Goal: Contribute content: Add original content to the website for others to see

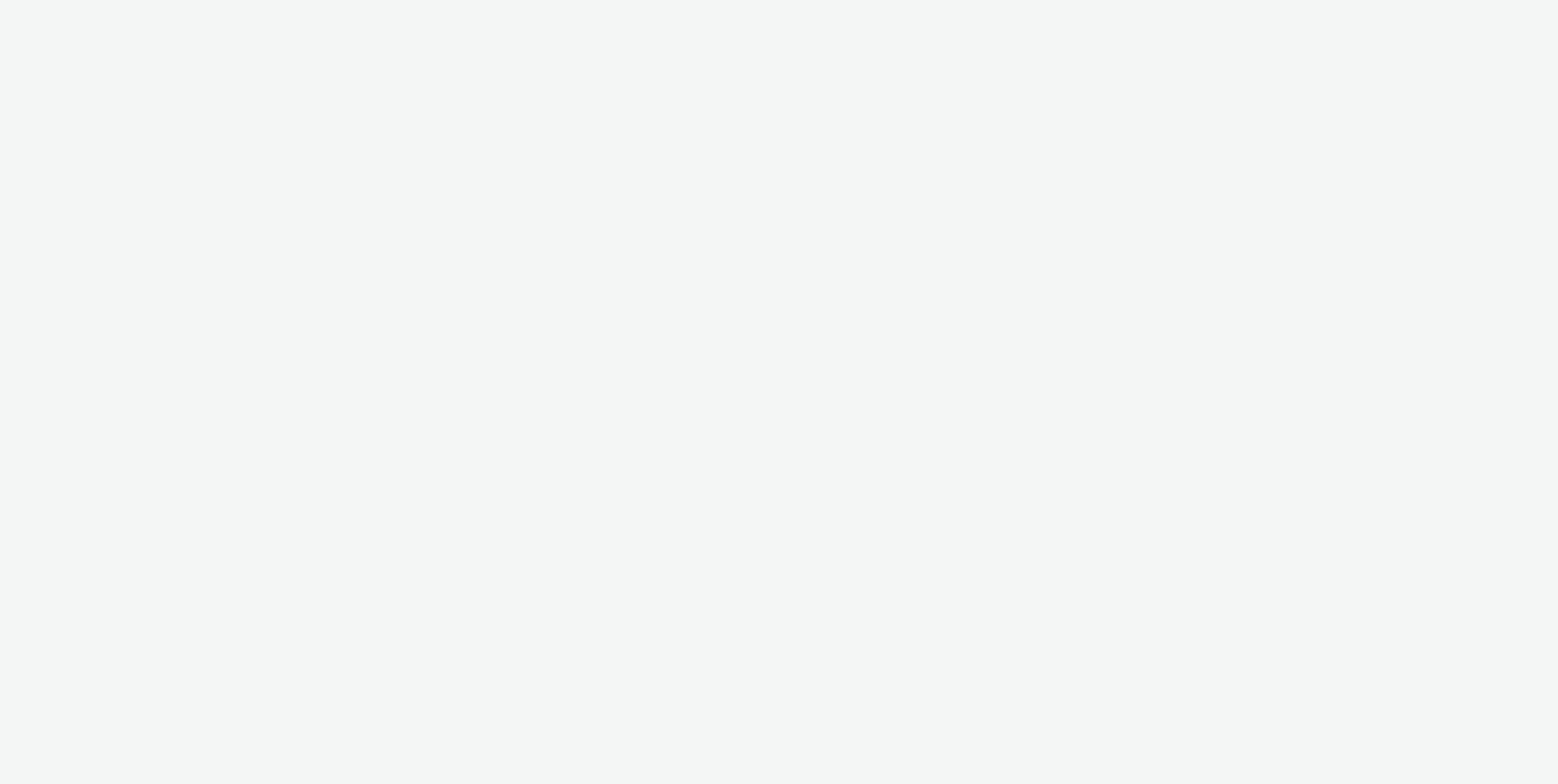
select select "ac009755-aa48-4799-8050-7a339a378eb8"
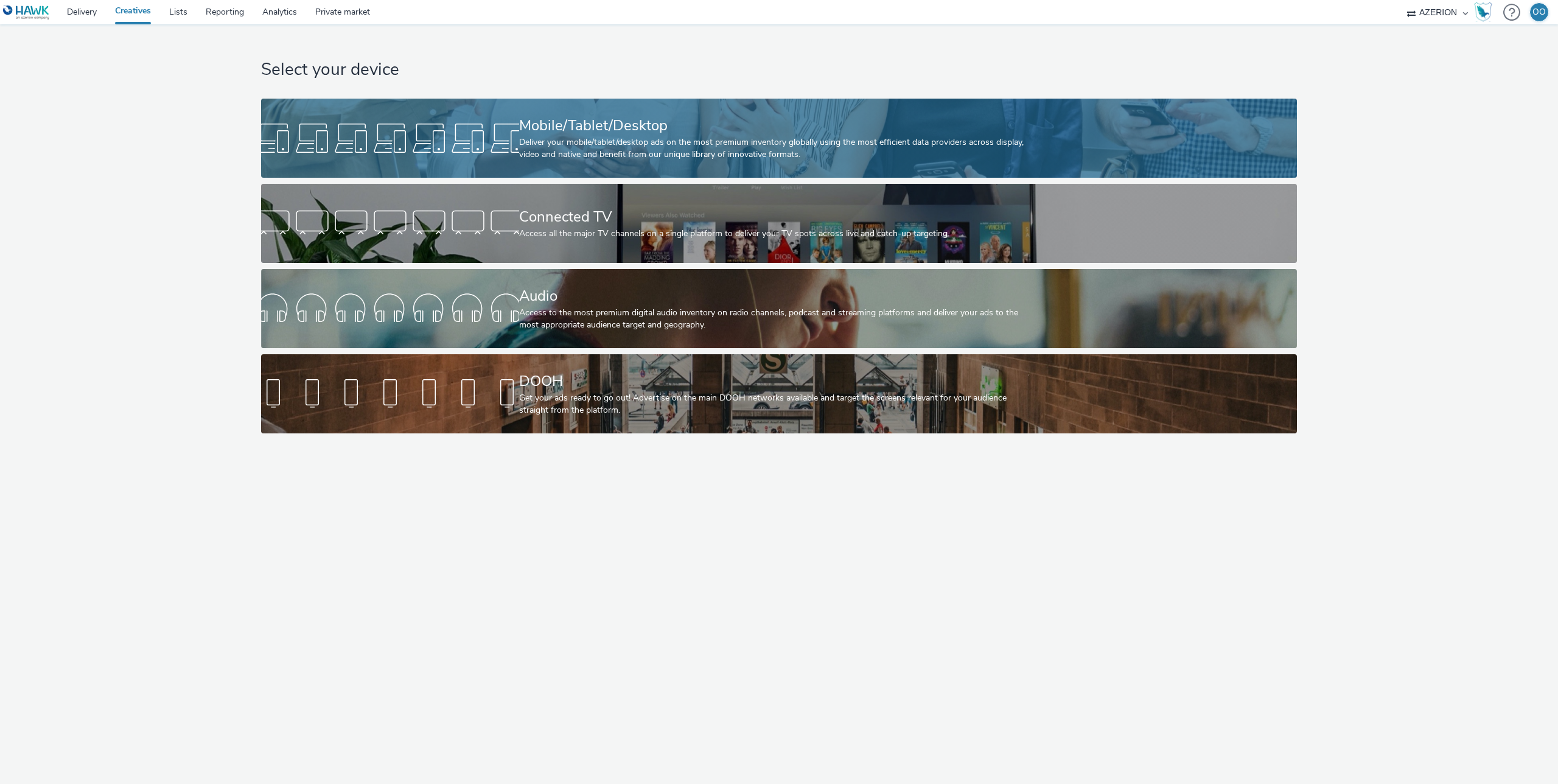
click at [434, 155] on div at bounding box center [390, 138] width 258 height 39
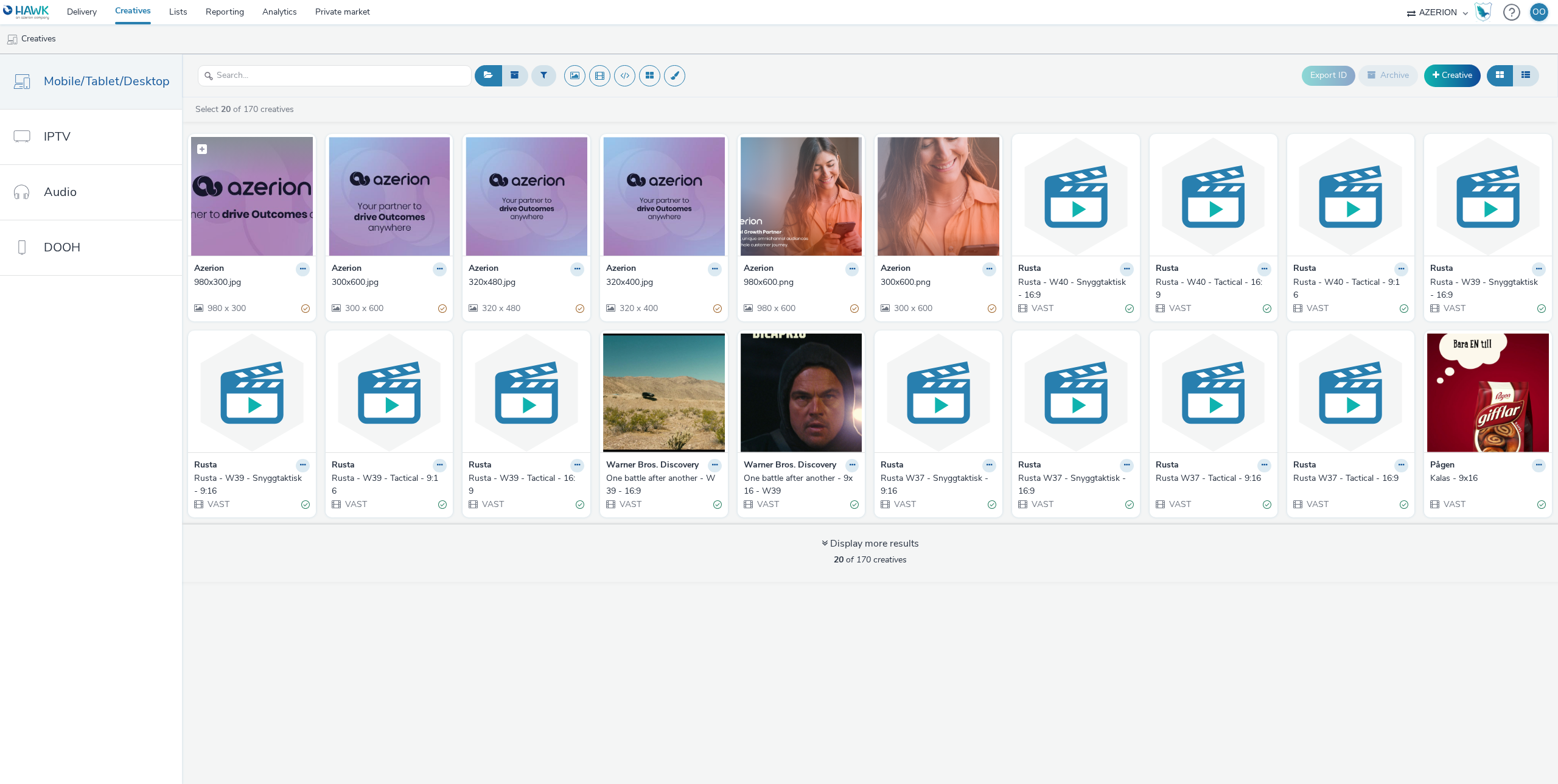
click at [247, 210] on img at bounding box center [252, 196] width 122 height 119
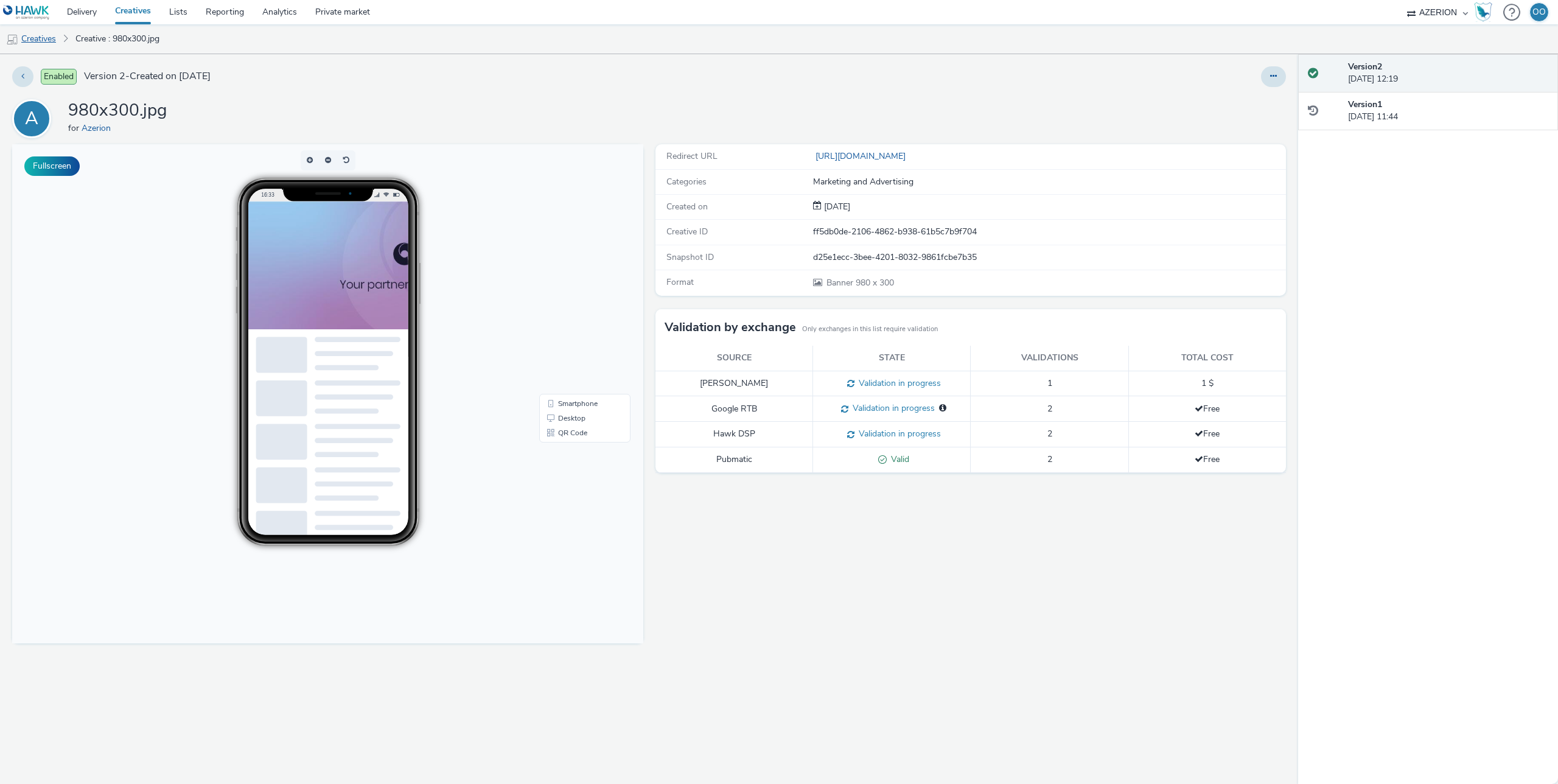
click at [31, 40] on link "Creatives" at bounding box center [31, 39] width 62 height 29
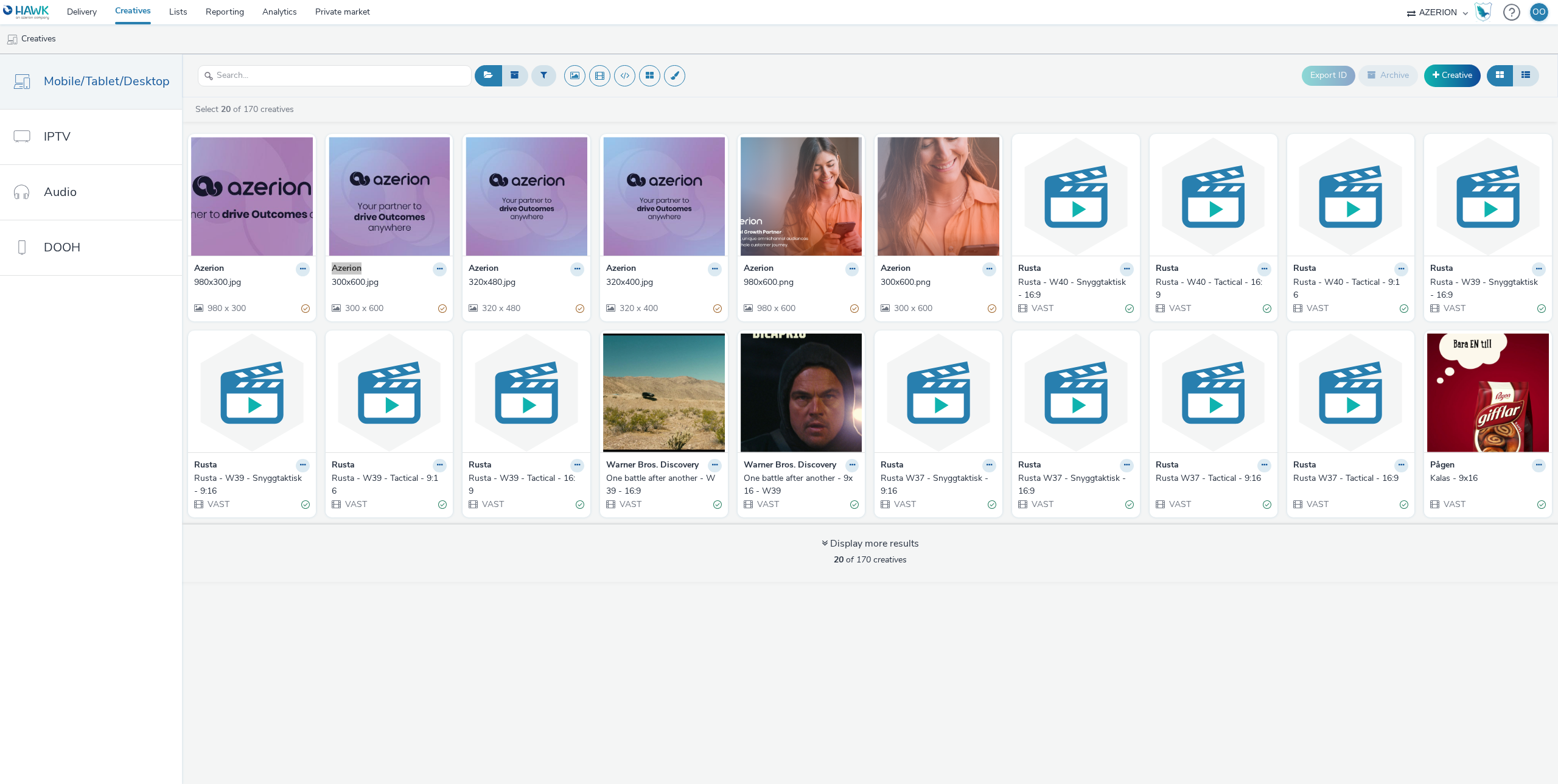
drag, startPoint x: 358, startPoint y: 264, endPoint x: 425, endPoint y: 108, distance: 169.8
click at [425, 108] on div "Select 20 of 170 creatives Azerion 980x300.jpg 980 x 300 Azerion 300x600.jpg 30…" at bounding box center [870, 339] width 1376 height 485
drag, startPoint x: 390, startPoint y: 210, endPoint x: 403, endPoint y: 119, distance: 91.9
click at [403, 119] on div "Select 20 of 170 creatives Azerion 980x300.jpg 980 x 300 Azerion 300x600.jpg 30…" at bounding box center [870, 339] width 1376 height 485
click at [384, 203] on img at bounding box center [389, 196] width 122 height 119
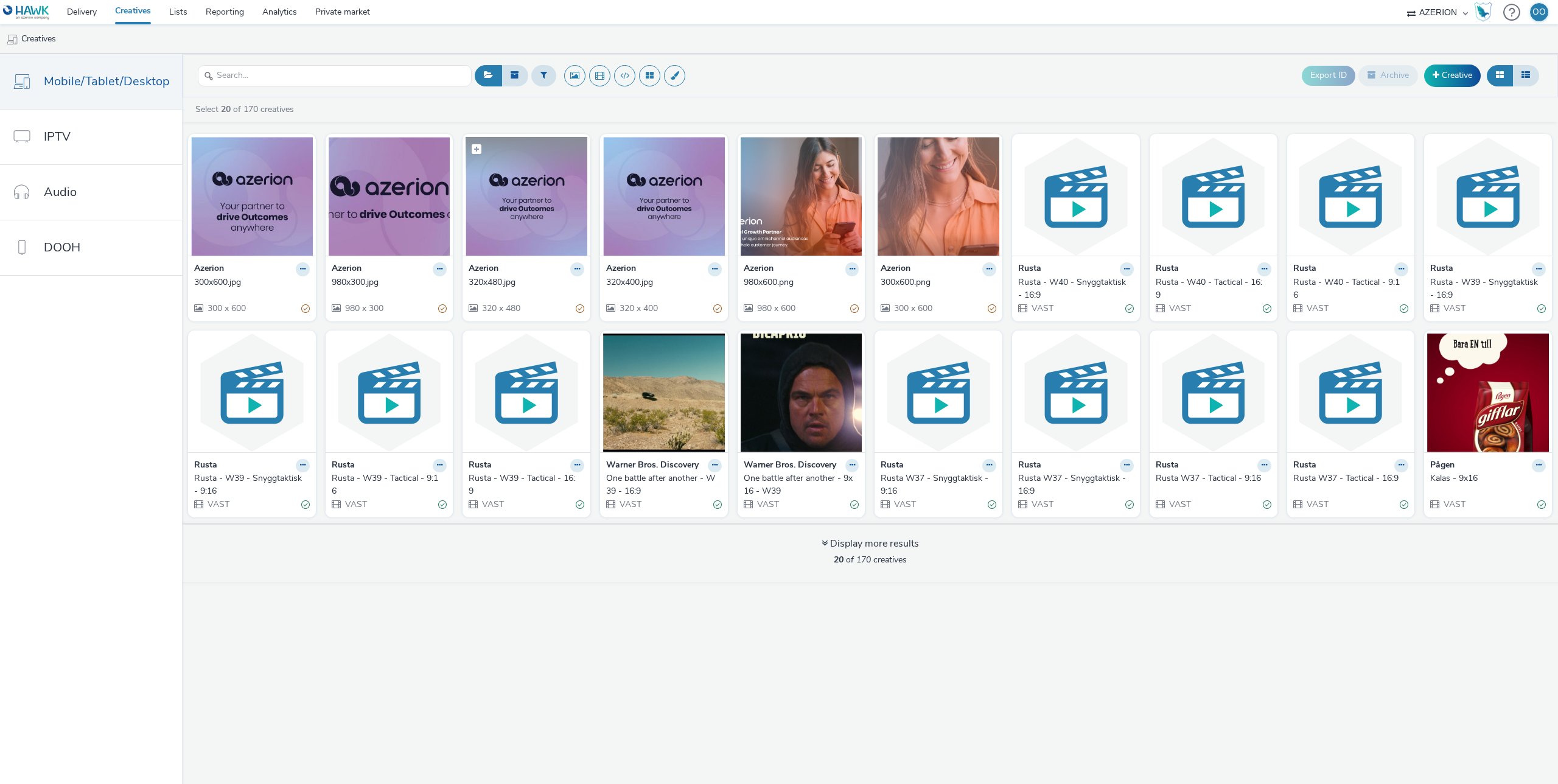
click at [524, 201] on img at bounding box center [526, 196] width 122 height 119
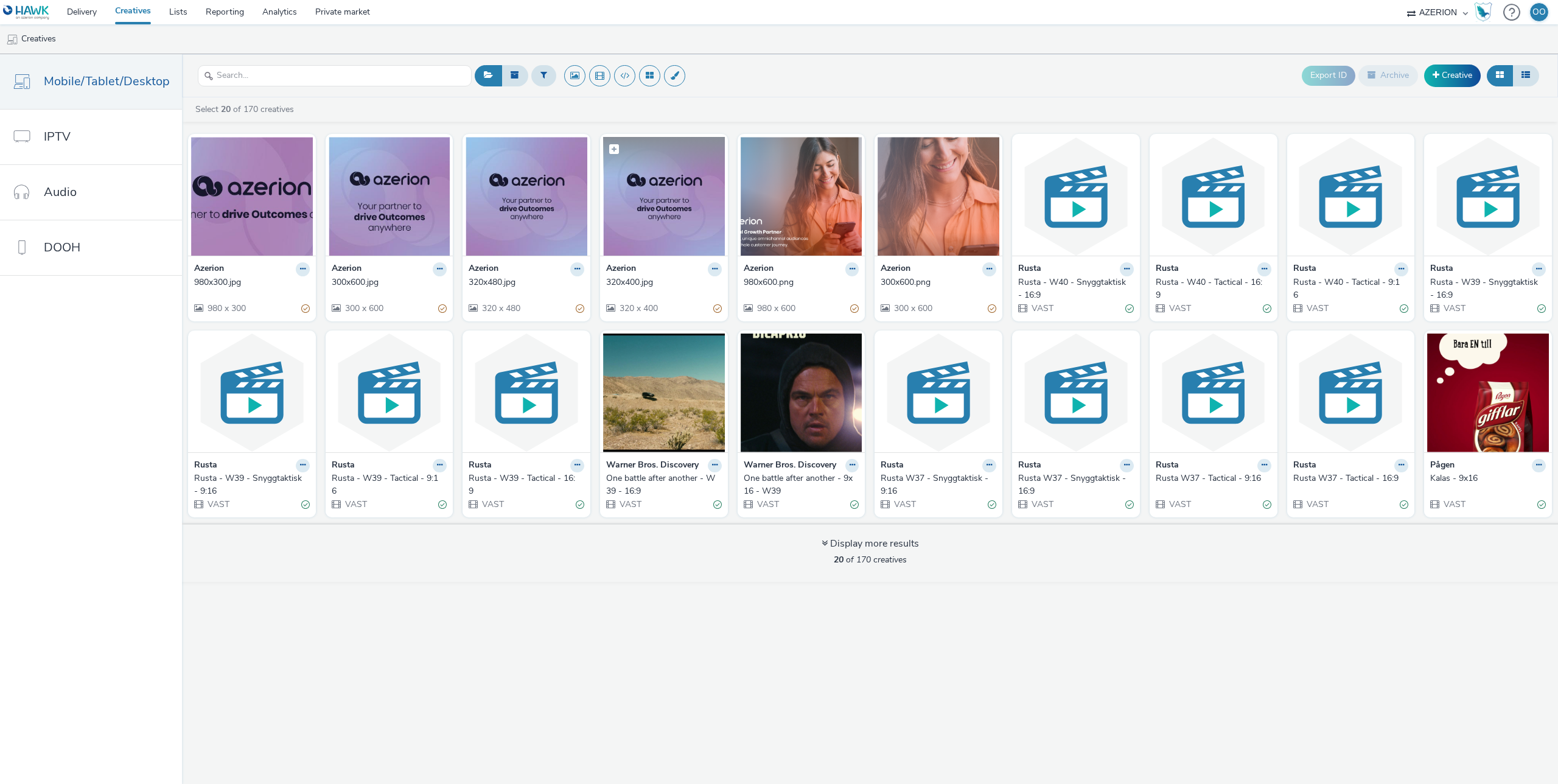
click at [651, 199] on img at bounding box center [664, 196] width 122 height 119
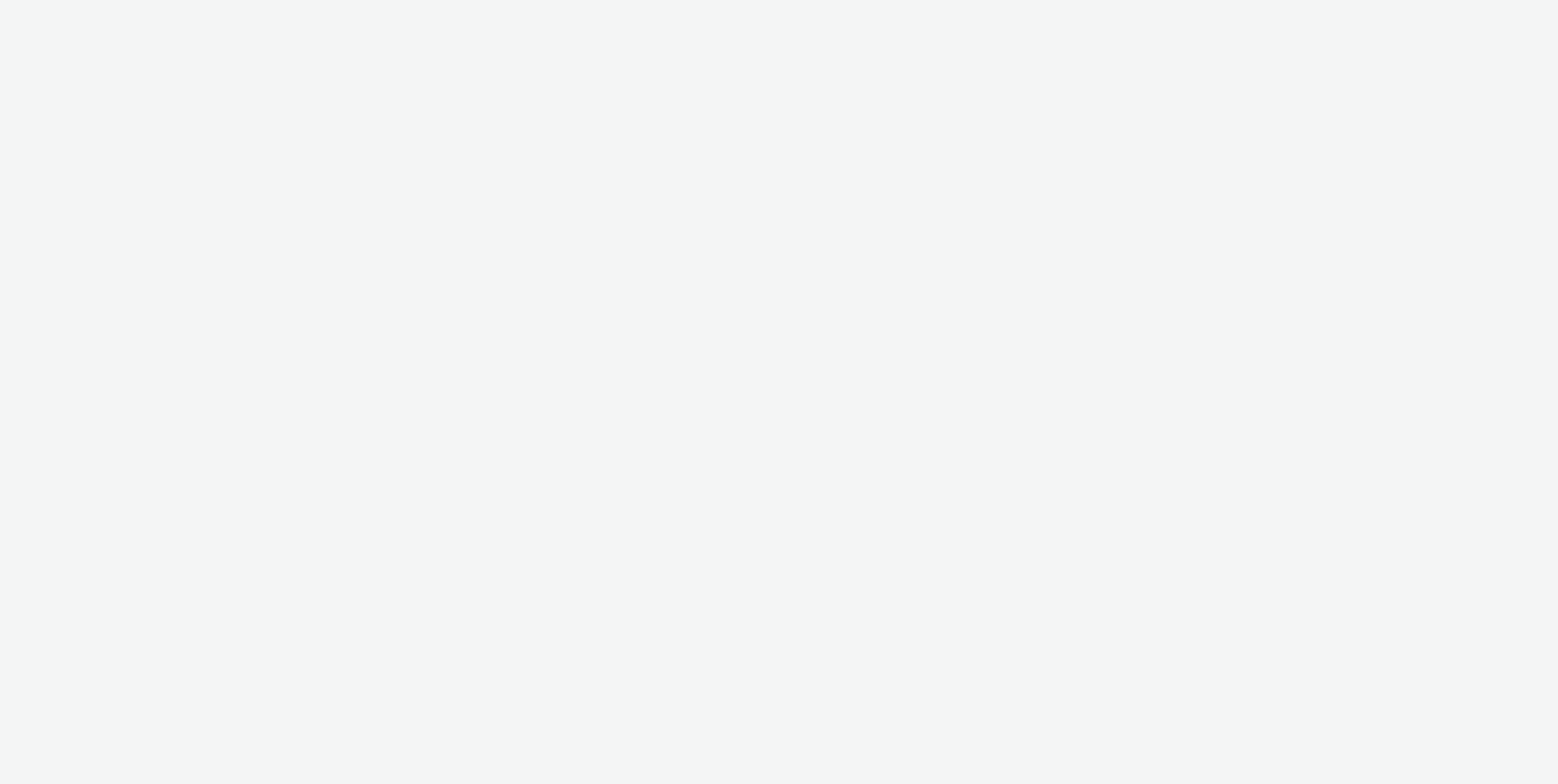
select select "ac009755-aa48-4799-8050-7a339a378eb8"
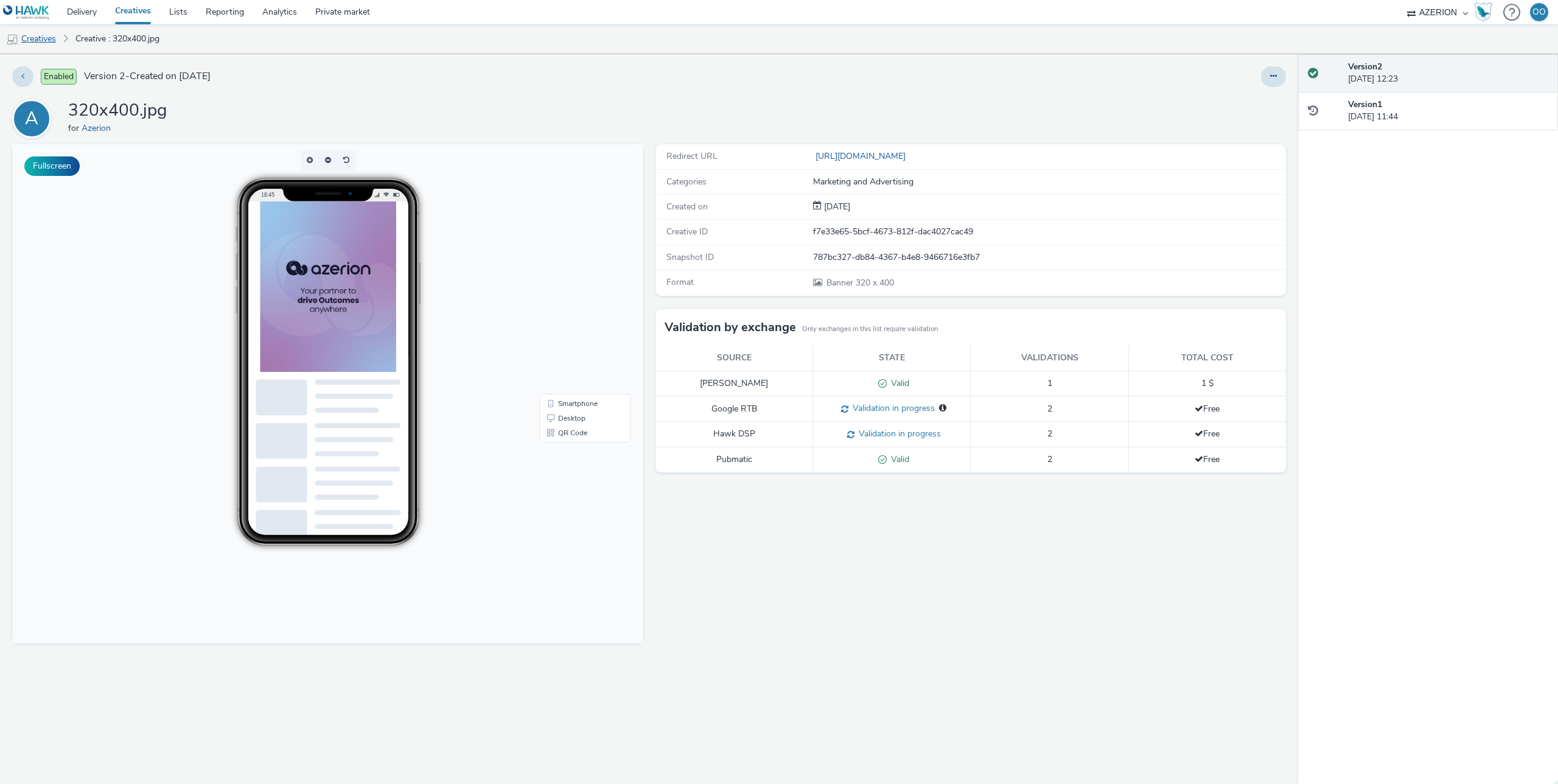
click at [39, 41] on link "Creatives" at bounding box center [31, 39] width 62 height 29
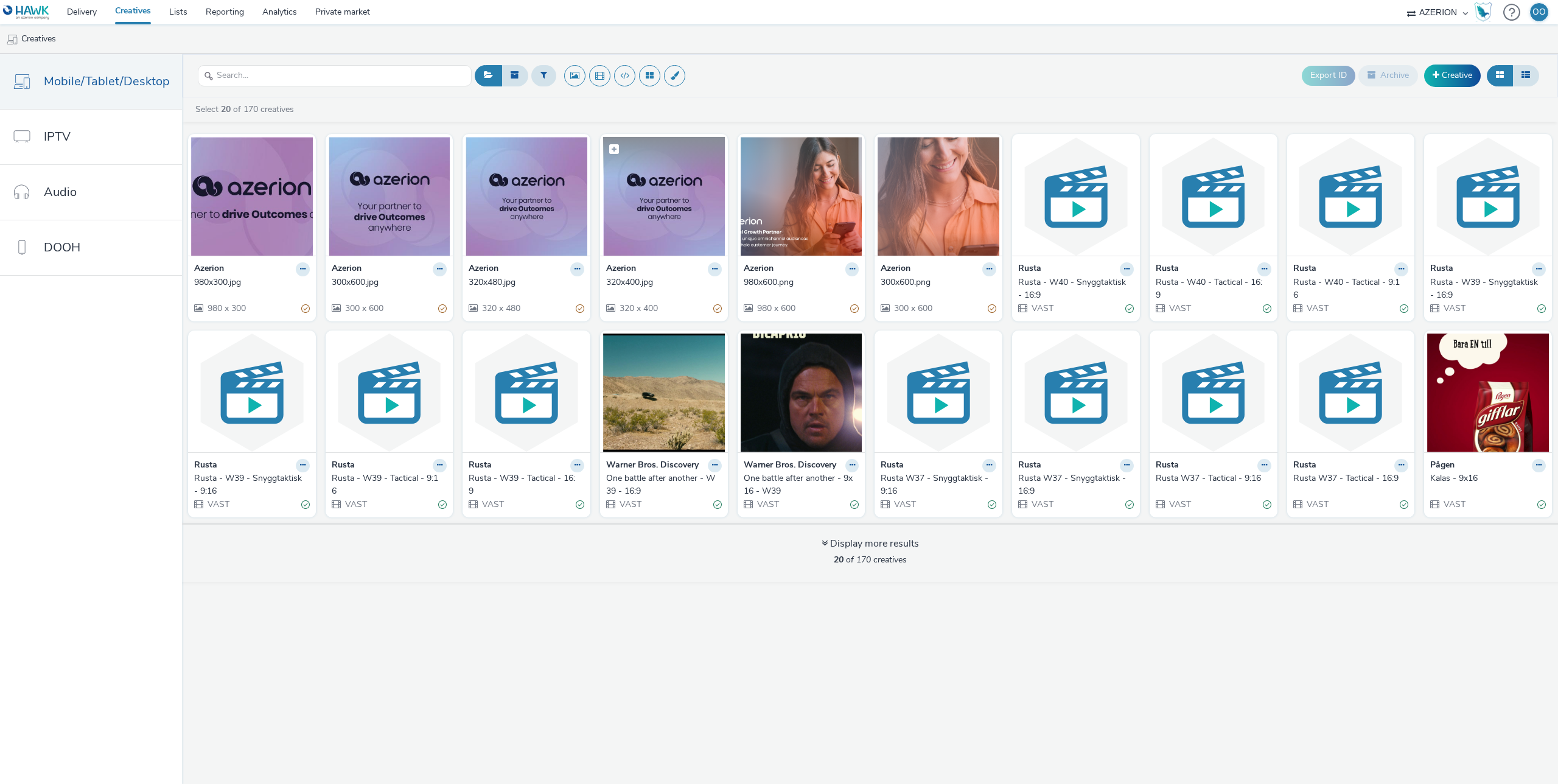
click at [664, 214] on img at bounding box center [664, 196] width 122 height 119
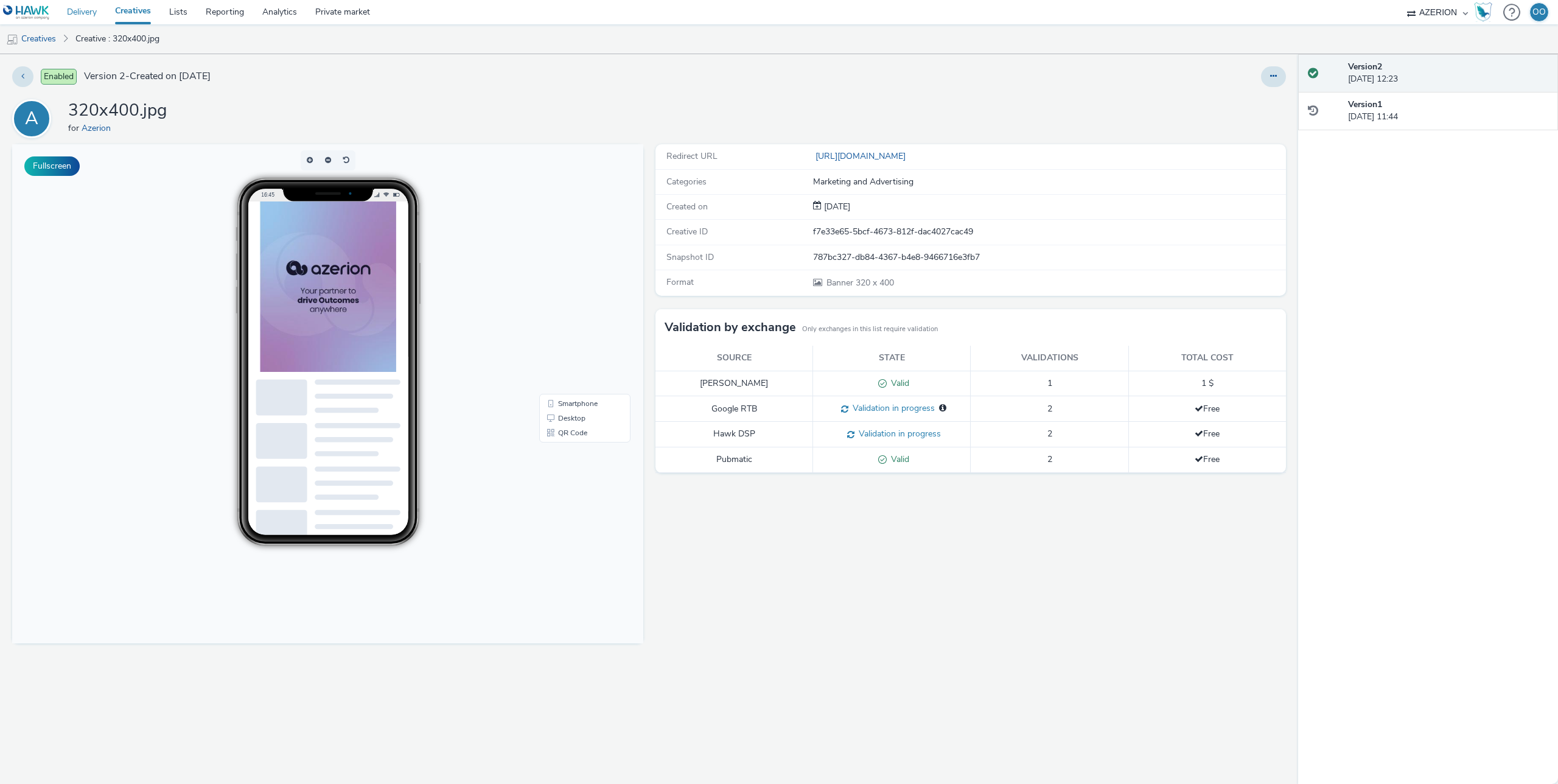
click at [85, 14] on link "Delivery" at bounding box center [82, 12] width 48 height 24
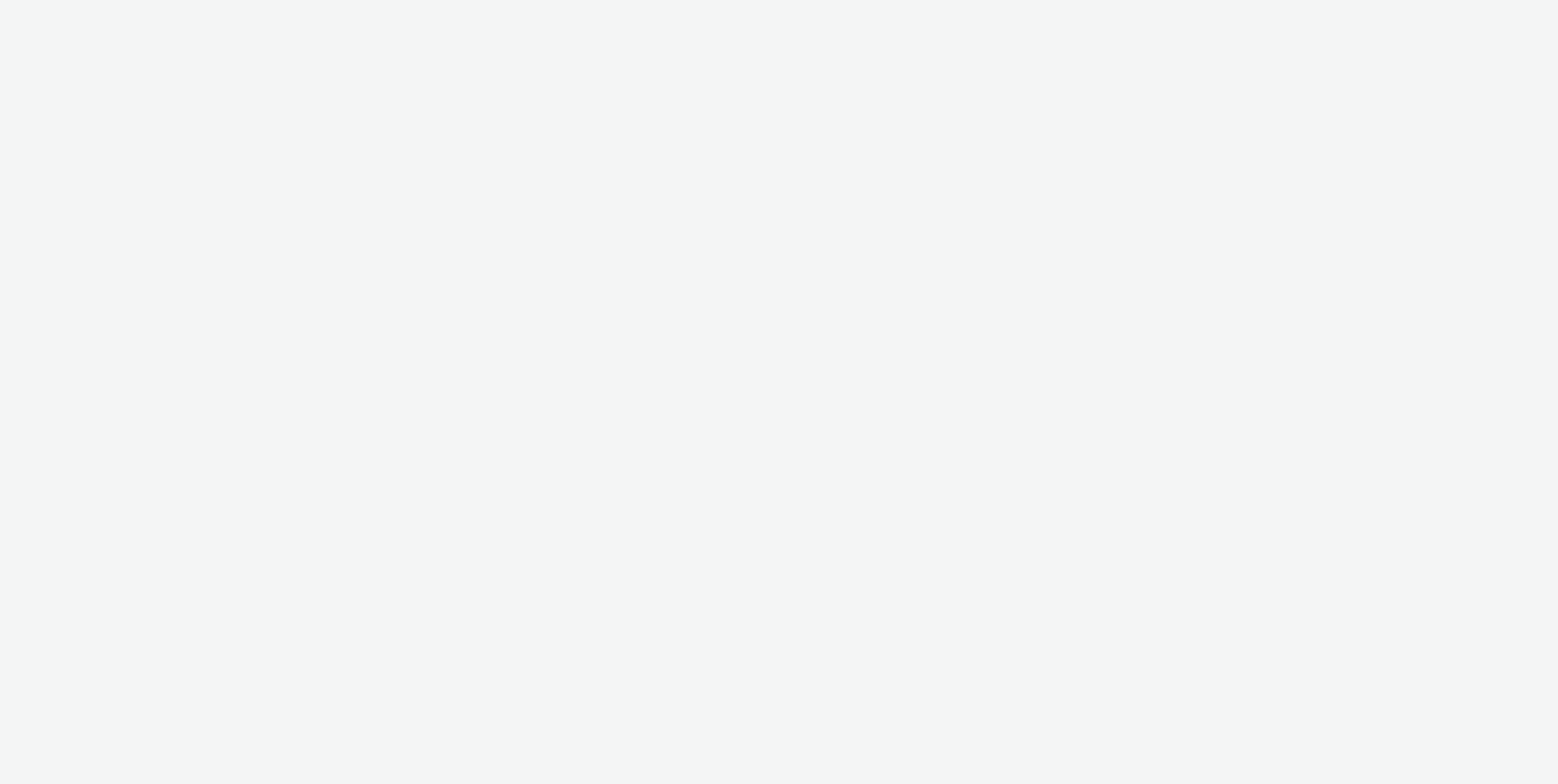
select select "ac009755-aa48-4799-8050-7a339a378eb8"
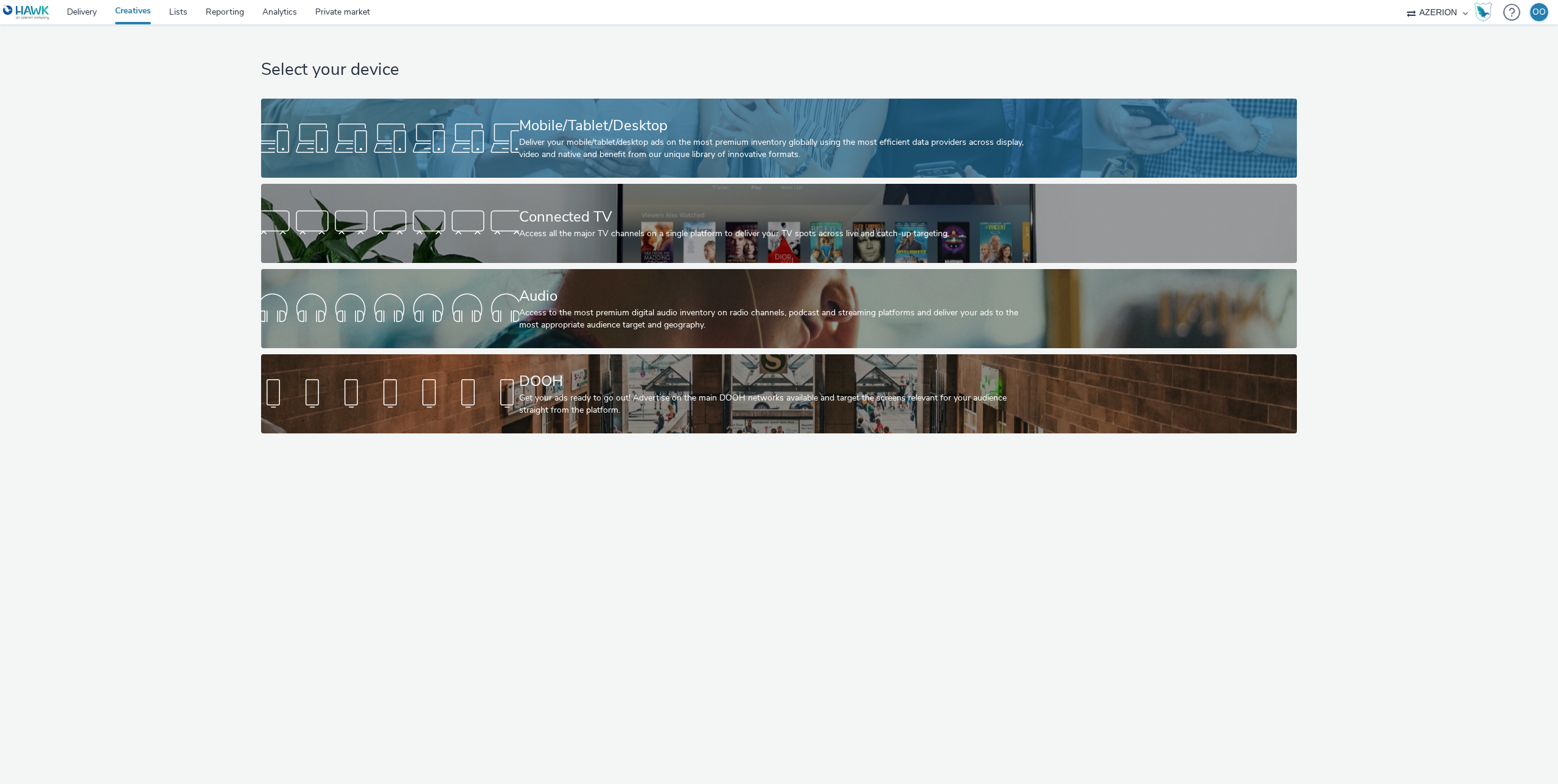
click at [490, 137] on div at bounding box center [390, 138] width 258 height 39
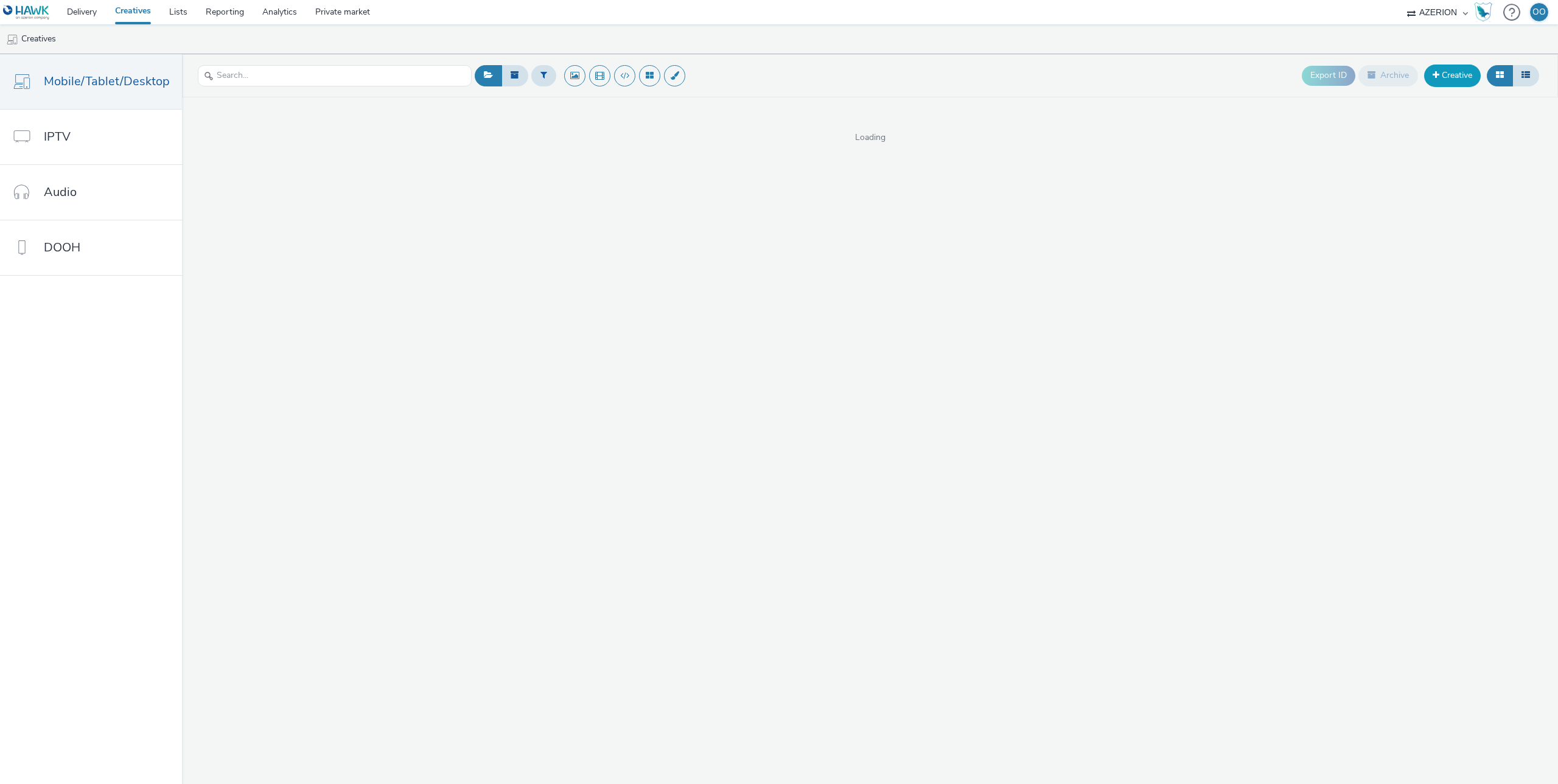
click at [1446, 73] on link "Creative" at bounding box center [1452, 76] width 57 height 22
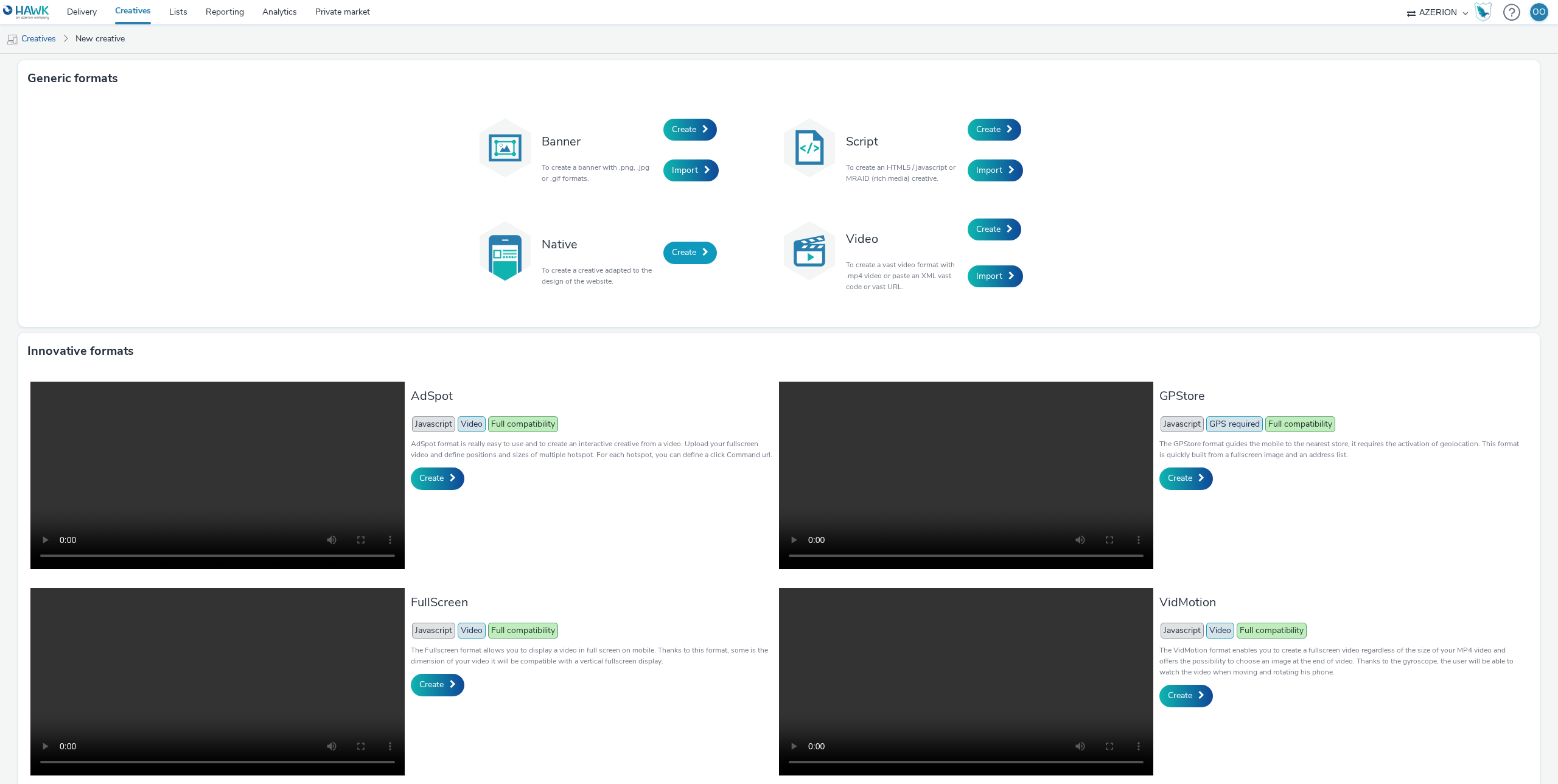
click at [684, 250] on span "Create" at bounding box center [684, 252] width 24 height 12
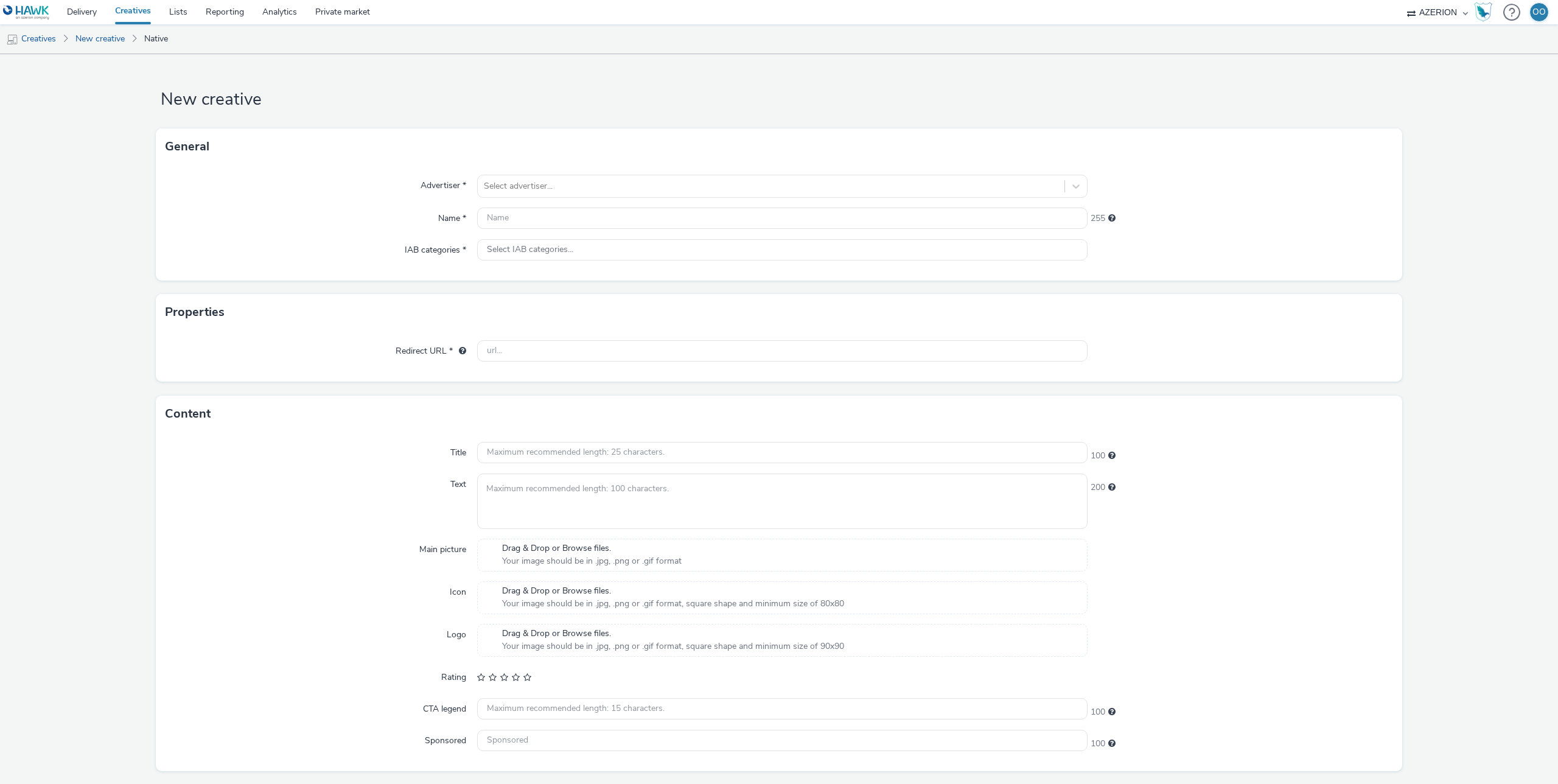
scroll to position [32, 0]
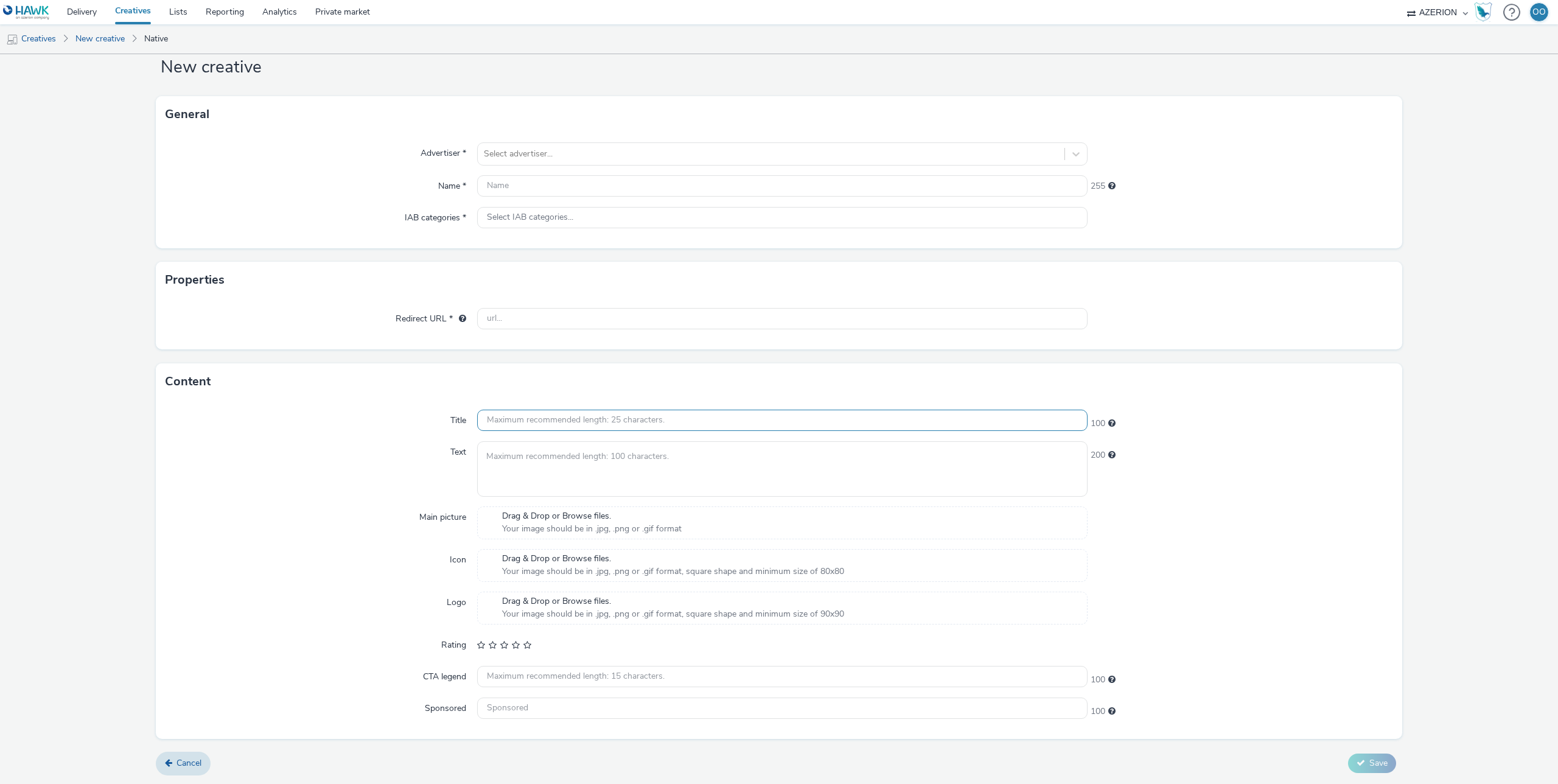
click at [545, 420] on input "text" at bounding box center [782, 420] width 611 height 21
click at [554, 463] on textarea at bounding box center [782, 469] width 611 height 56
click at [552, 419] on input "text" at bounding box center [782, 420] width 611 height 21
click at [1112, 423] on span "Maximum recommended length: 25 characters." at bounding box center [1112, 423] width 7 height 9
click at [987, 428] on input "text" at bounding box center [782, 420] width 611 height 21
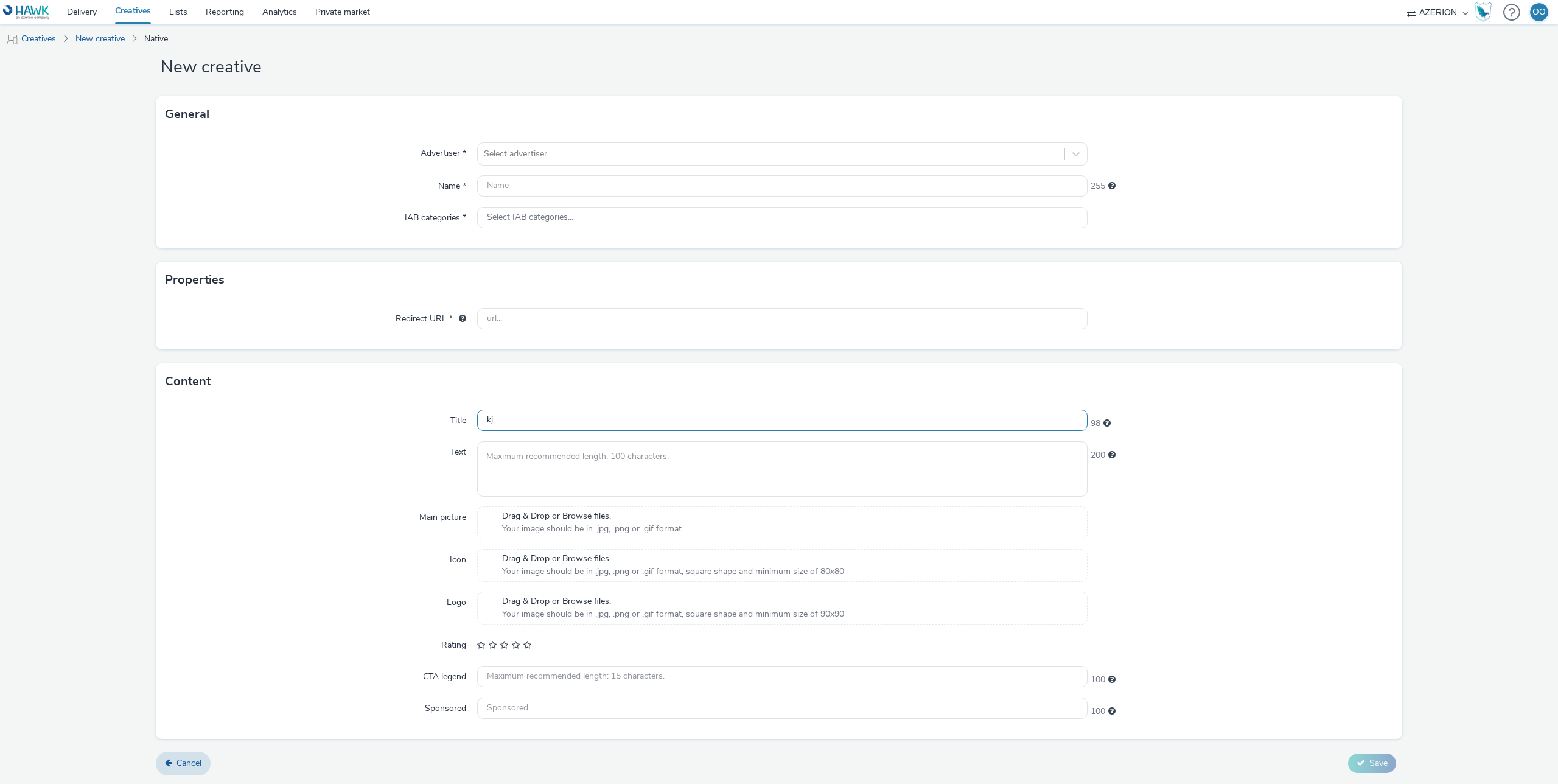
type input "k"
click at [379, 485] on div "Text" at bounding box center [322, 469] width 312 height 56
click at [809, 677] on input "text" at bounding box center [782, 678] width 611 height 21
click at [620, 710] on input "text" at bounding box center [782, 711] width 611 height 21
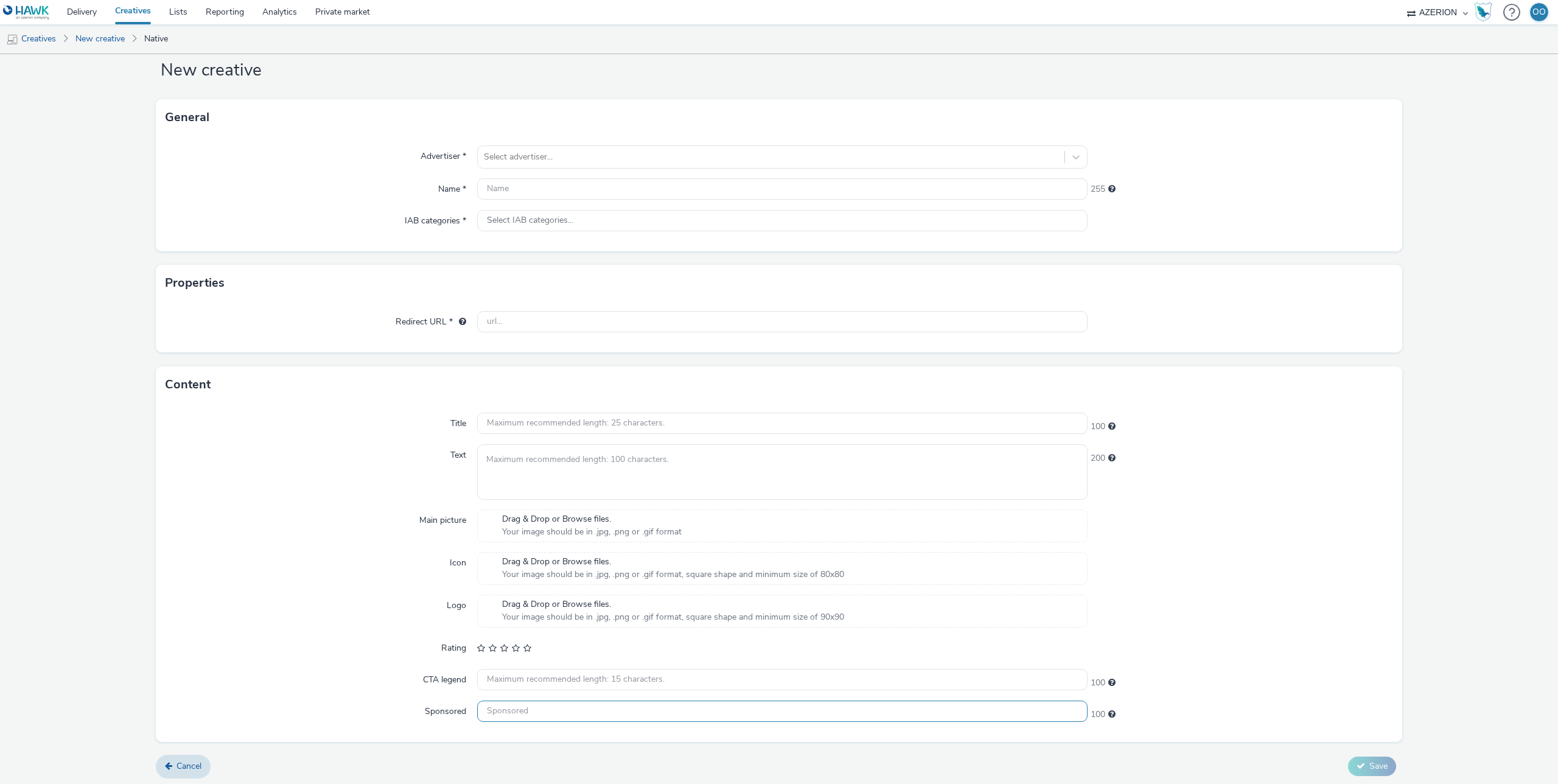
scroll to position [25, 0]
drag, startPoint x: 394, startPoint y: 662, endPoint x: 432, endPoint y: 651, distance: 39.6
click at [395, 662] on div "Rating" at bounding box center [322, 653] width 312 height 22
click at [554, 571] on span "Drag & Drop or Browse files." at bounding box center [674, 566] width 342 height 12
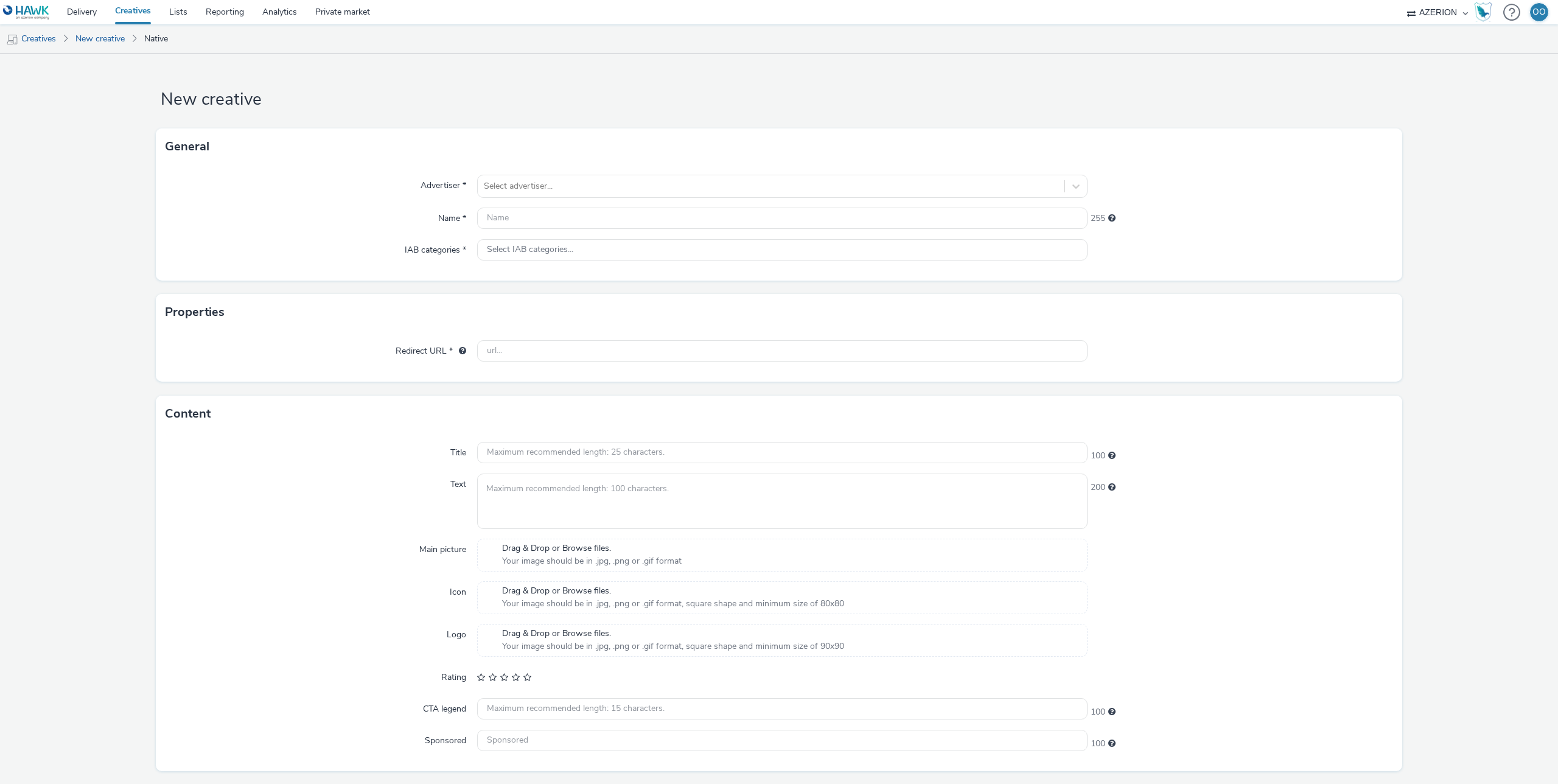
scroll to position [32, 0]
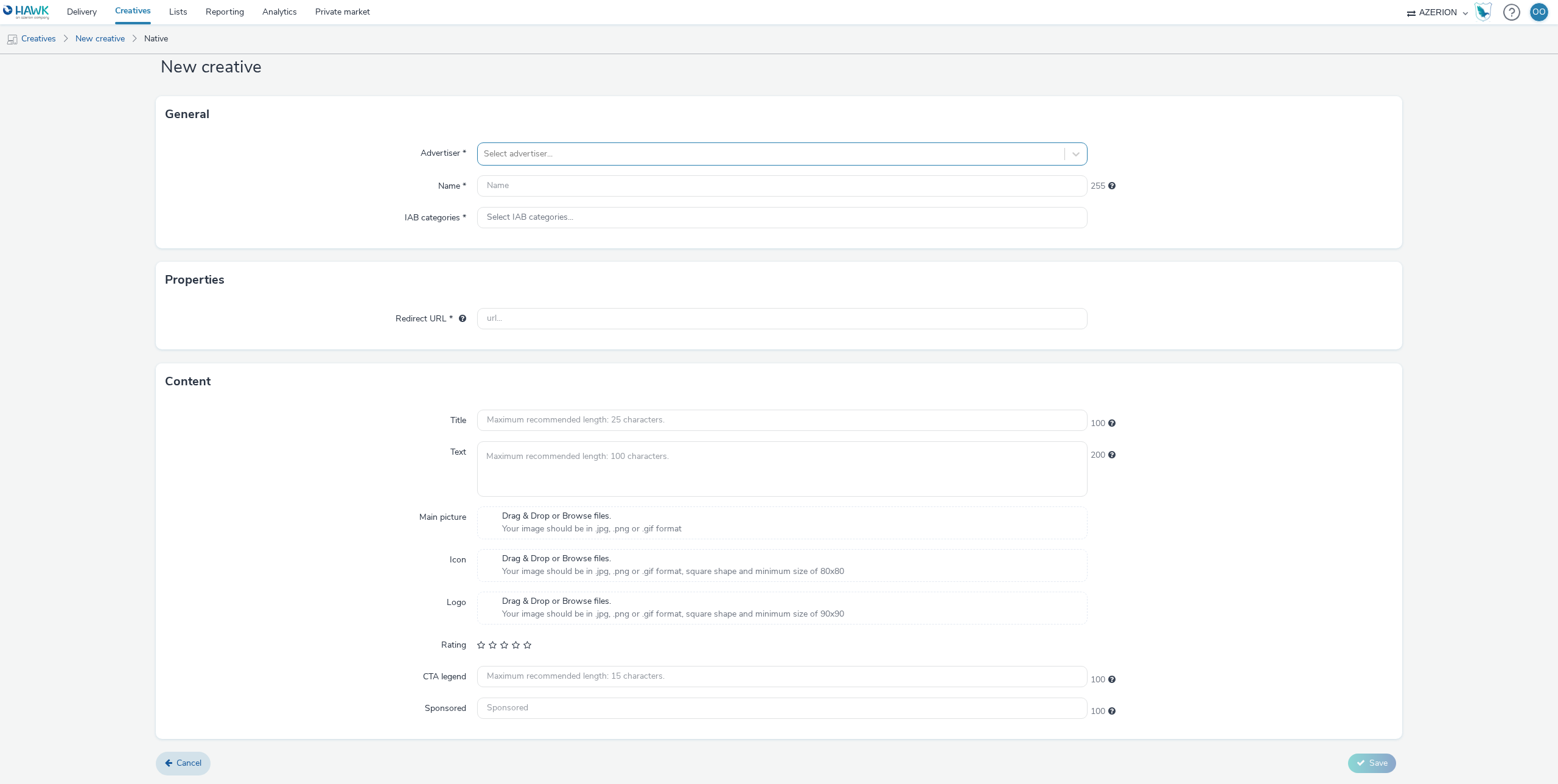
click at [556, 155] on div at bounding box center [771, 154] width 575 height 15
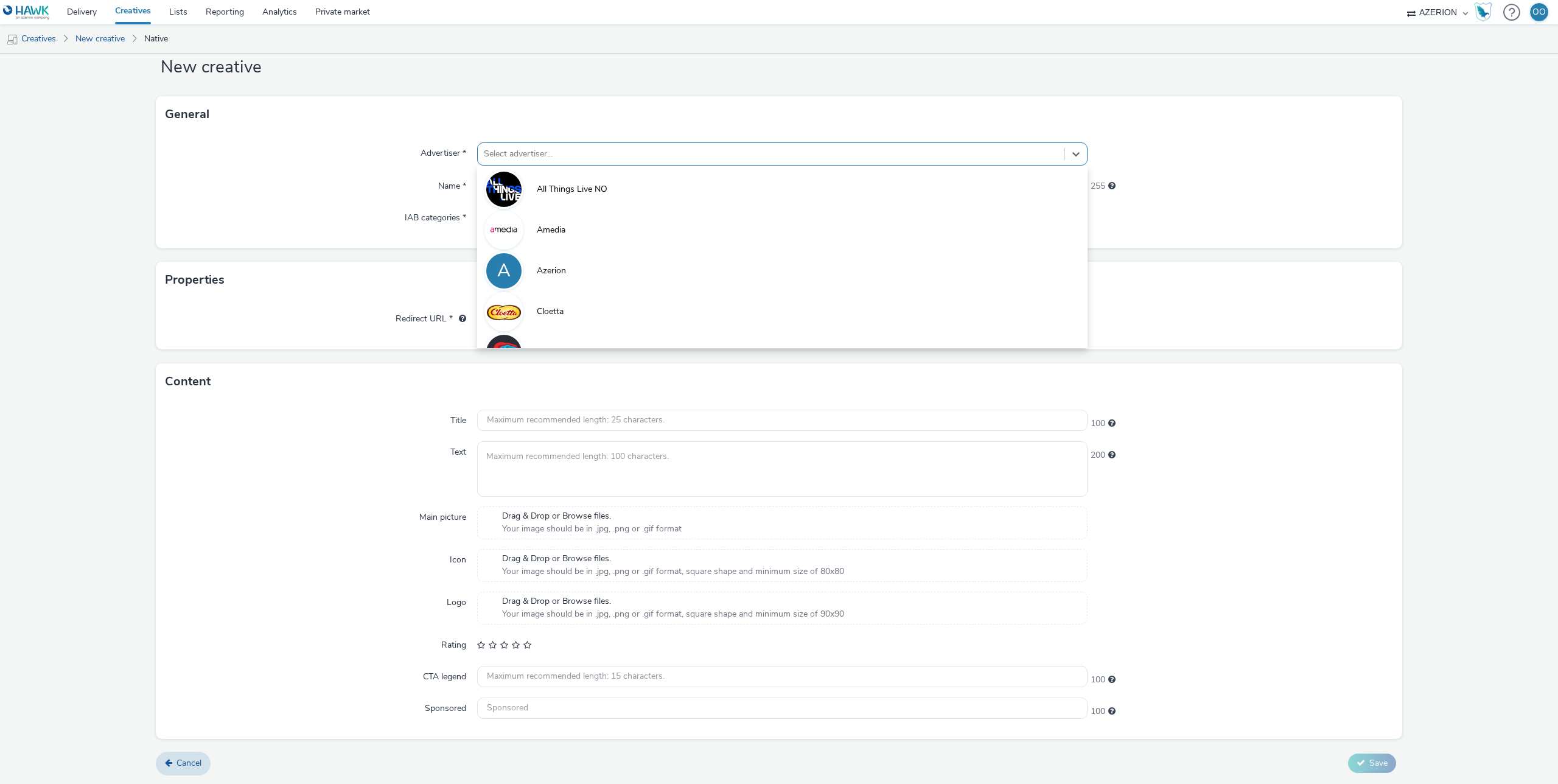
click at [364, 442] on div "Title 100 Text 200 Main picture Drag & Drop or Browse files. Your image should …" at bounding box center [779, 569] width 1246 height 339
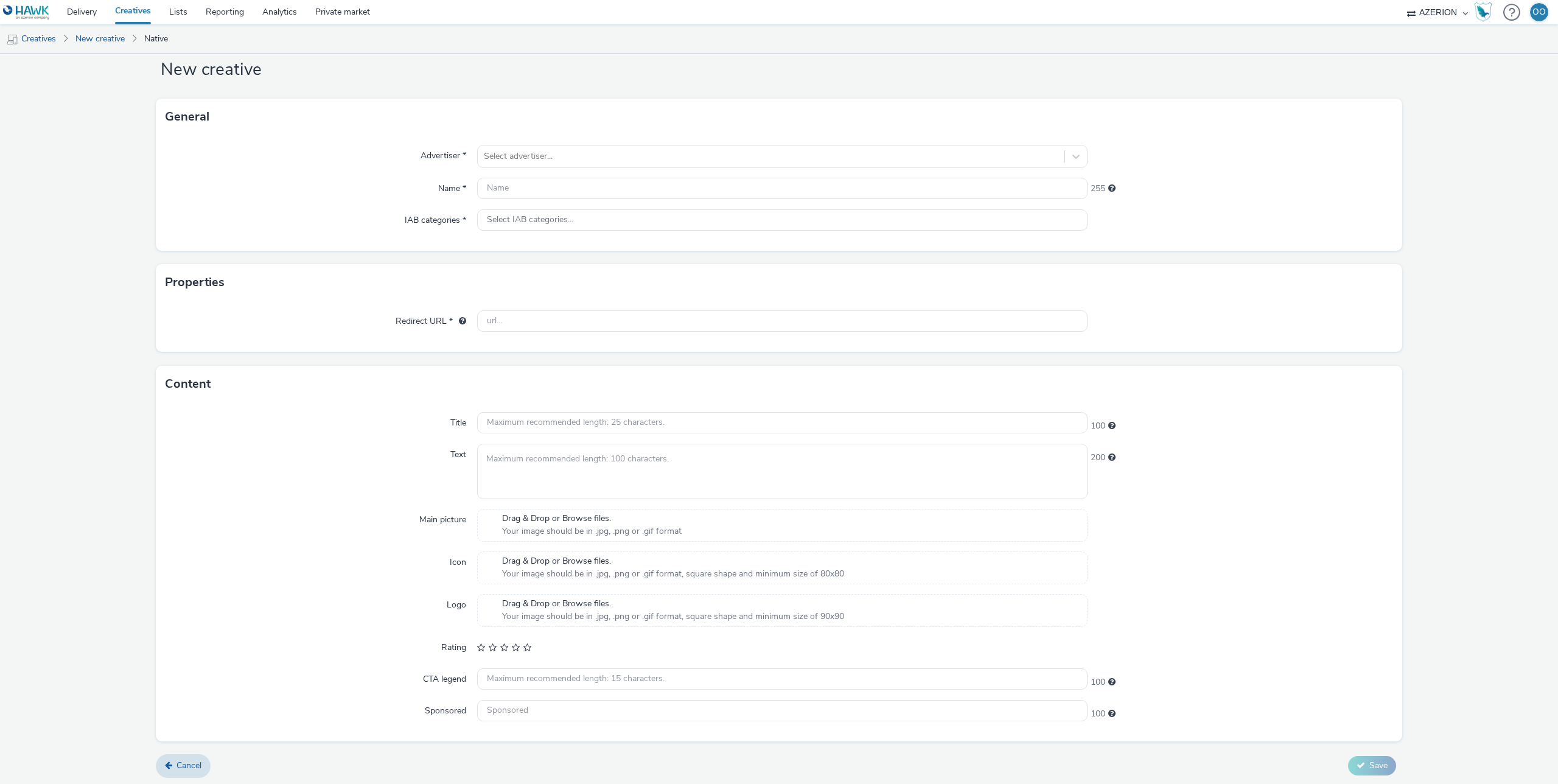
scroll to position [31, 0]
click at [358, 19] on link "Private market" at bounding box center [342, 12] width 73 height 24
